Goal: Information Seeking & Learning: Learn about a topic

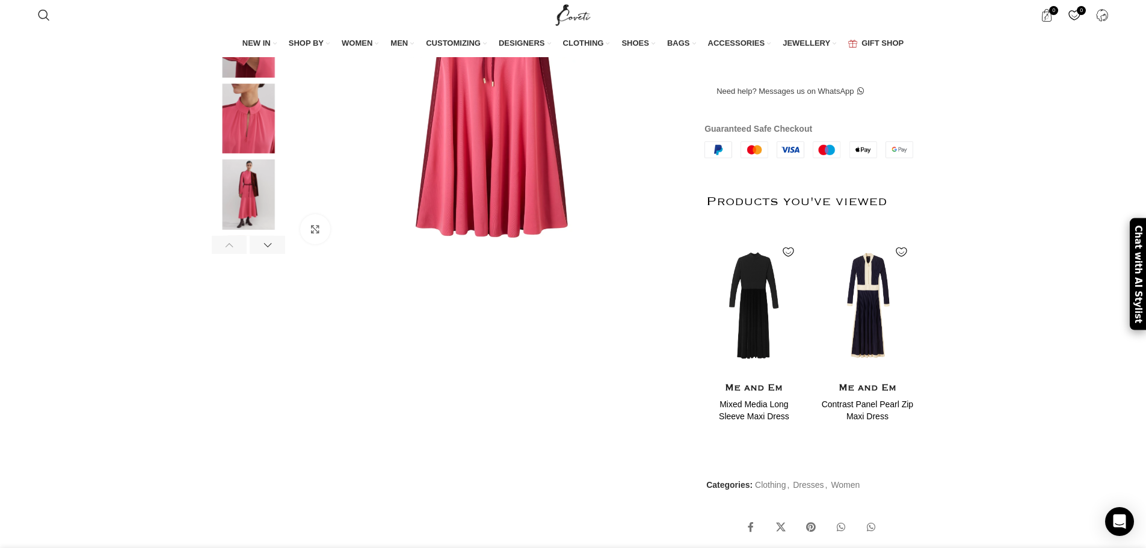
scroll to position [447, 0]
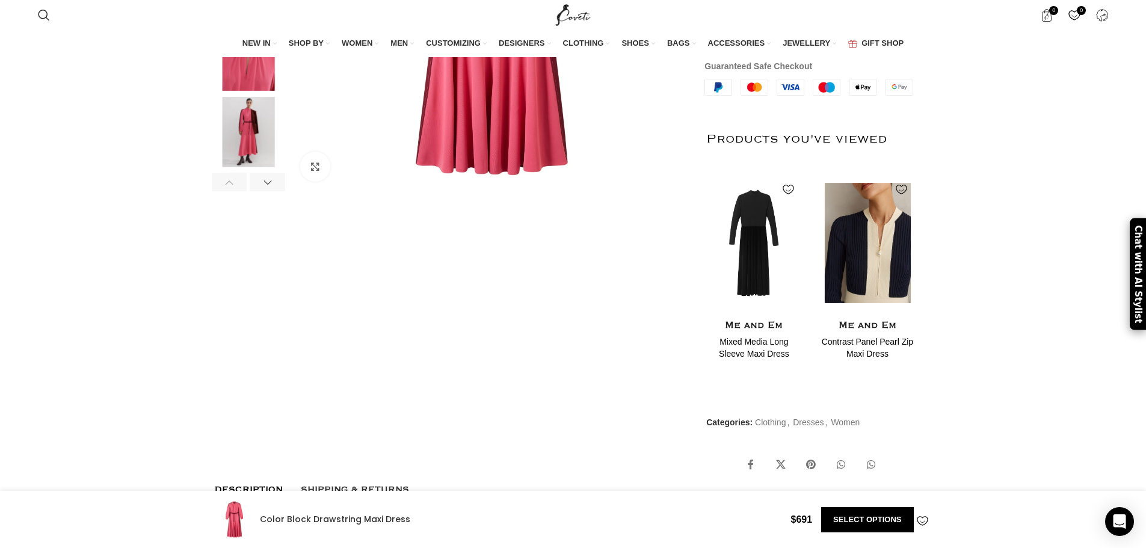
click at [865, 270] on img "2 / 2" at bounding box center [867, 243] width 98 height 149
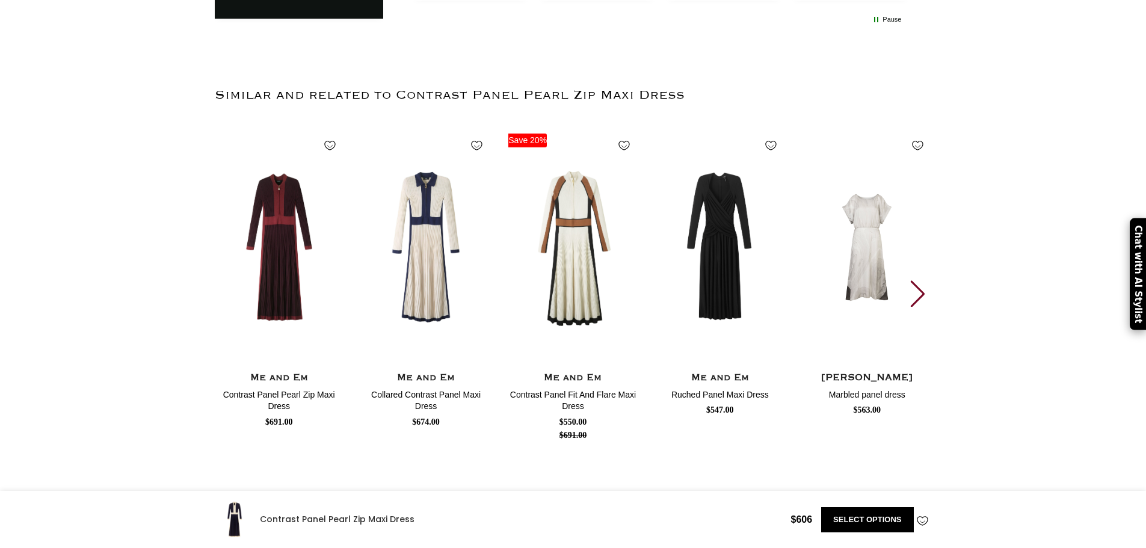
scroll to position [2751, 0]
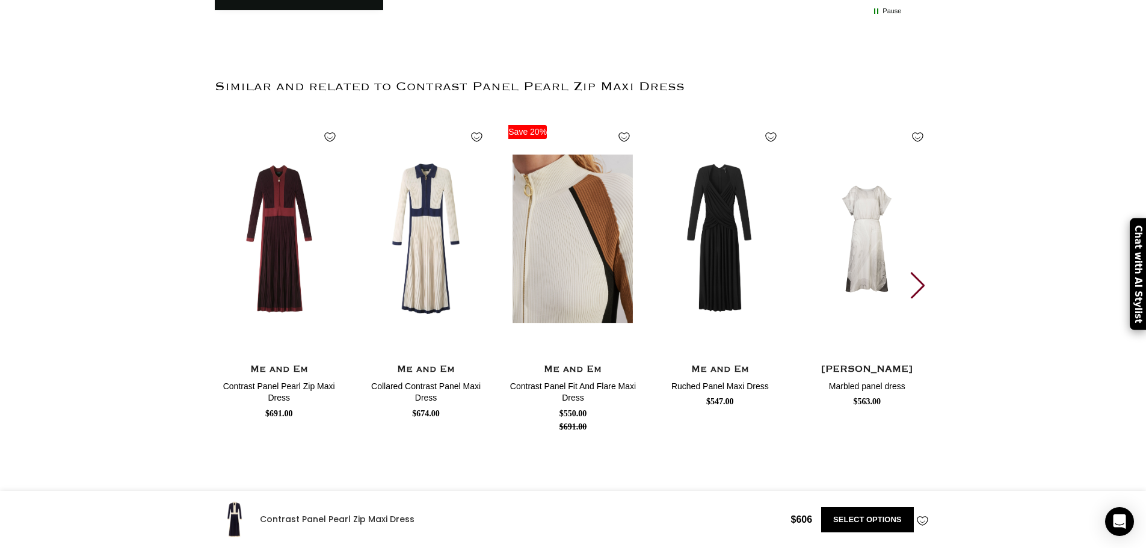
click at [586, 243] on img "3 / 30" at bounding box center [573, 239] width 133 height 248
